Goal: Task Accomplishment & Management: Manage account settings

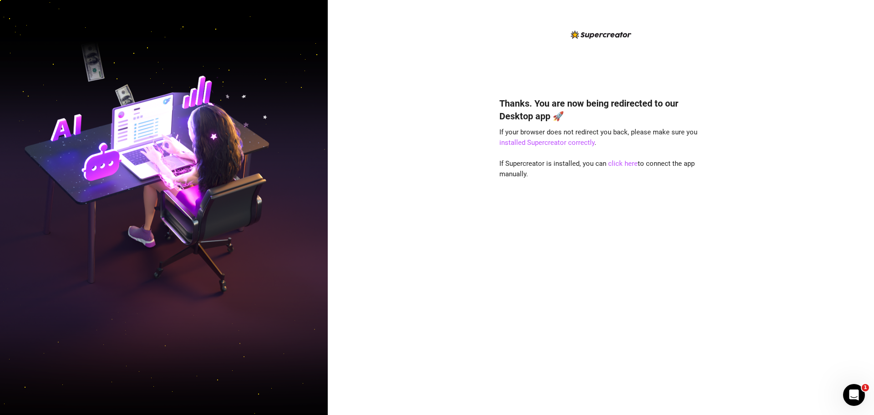
click at [672, 65] on div "Thanks. You are now being redirected to our Desktop app 🚀 If your browser does …" at bounding box center [600, 214] width 203 height 371
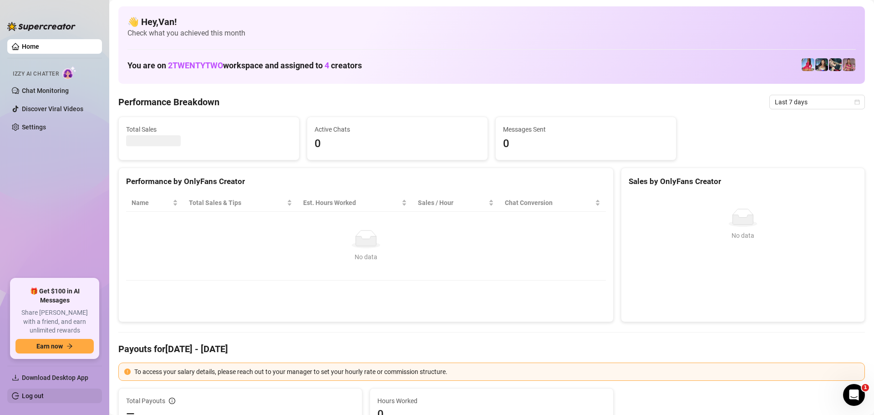
click at [33, 394] on link "Log out" at bounding box center [33, 395] width 22 height 7
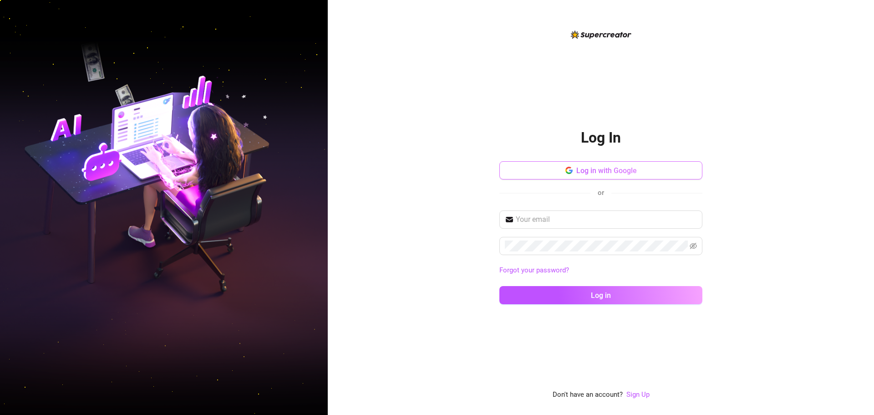
click at [591, 176] on button "Log in with Google" at bounding box center [600, 170] width 203 height 18
click at [582, 171] on span "Log in with Google" at bounding box center [606, 170] width 61 height 9
